Goal: Task Accomplishment & Management: Manage account settings

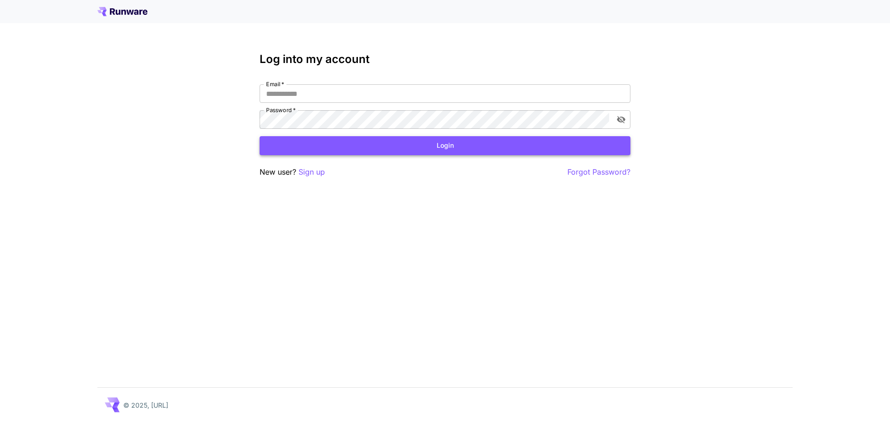
type input "**********"
click at [303, 137] on button "Login" at bounding box center [444, 145] width 371 height 19
